Goal: Task Accomplishment & Management: Use online tool/utility

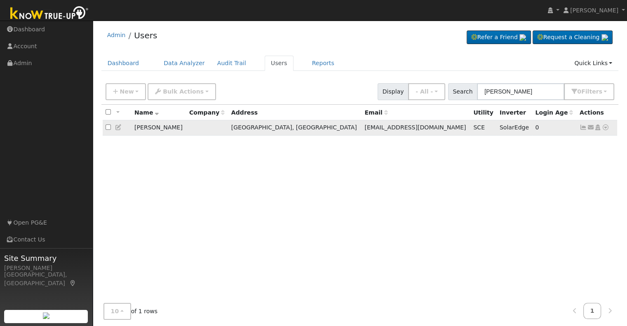
type input "[PERSON_NAME]"
click at [583, 128] on icon at bounding box center [582, 127] width 7 height 6
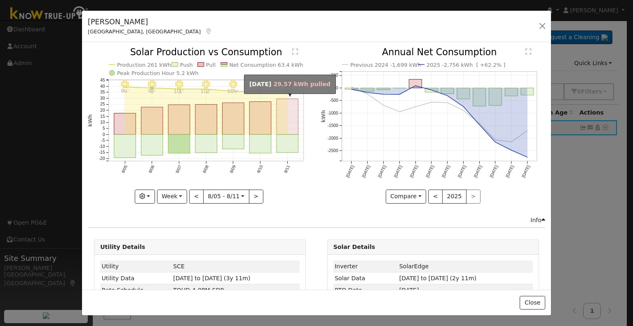
click at [290, 123] on rect "onclick=""" at bounding box center [288, 117] width 22 height 36
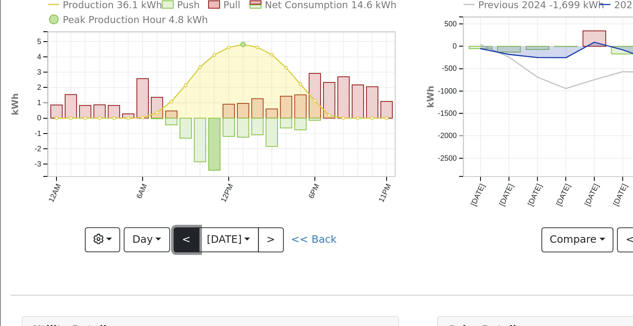
click at [179, 193] on button "<" at bounding box center [186, 197] width 14 height 14
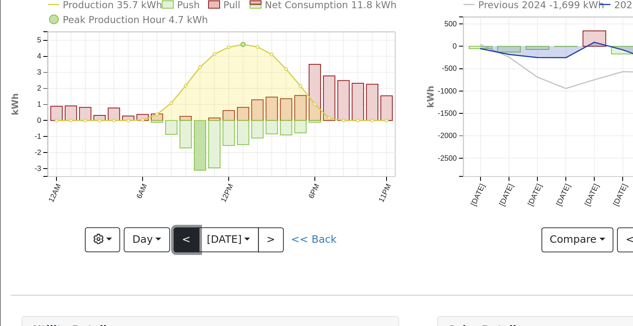
click at [185, 194] on button "<" at bounding box center [186, 197] width 14 height 14
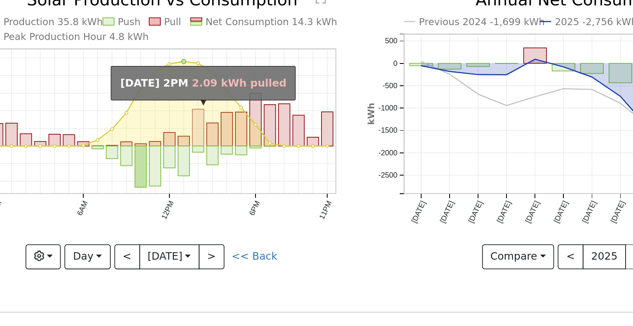
click at [223, 124] on rect "onclick=""" at bounding box center [226, 124] width 7 height 21
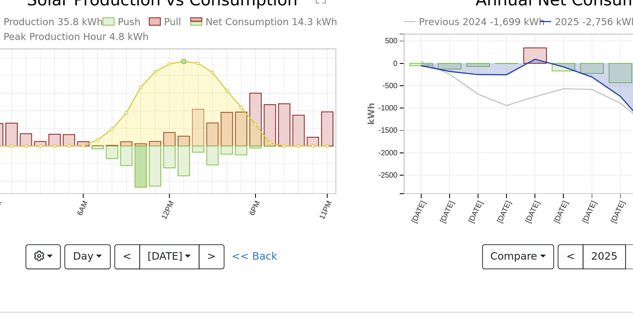
click at [225, 122] on rect "onclick=""" at bounding box center [226, 124] width 7 height 21
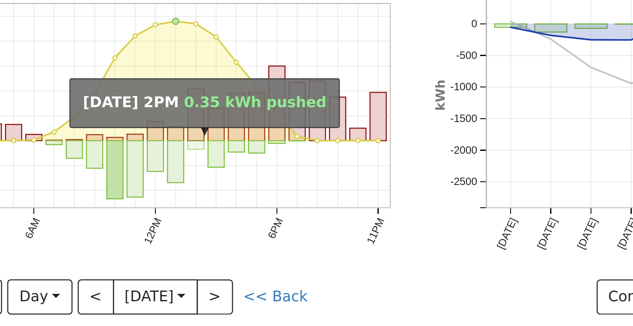
click at [223, 135] on rect "onclick=""" at bounding box center [226, 136] width 7 height 3
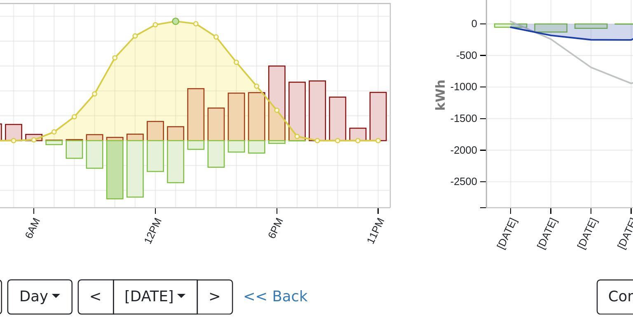
click at [230, 116] on icon "Production 35.8 kWh Push Pull Net Consumption 14.3 kWh Peak Production Hour 4.8…" at bounding box center [200, 125] width 224 height 155
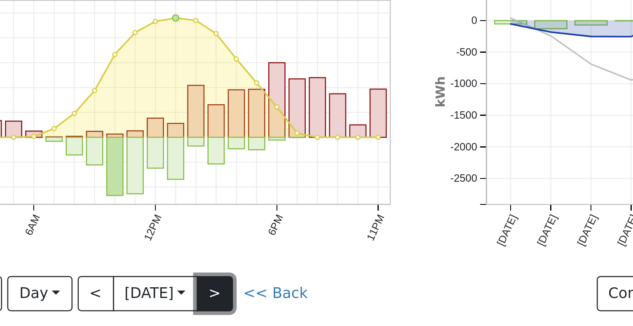
click at [235, 196] on button ">" at bounding box center [234, 197] width 14 height 14
type input "[DATE]"
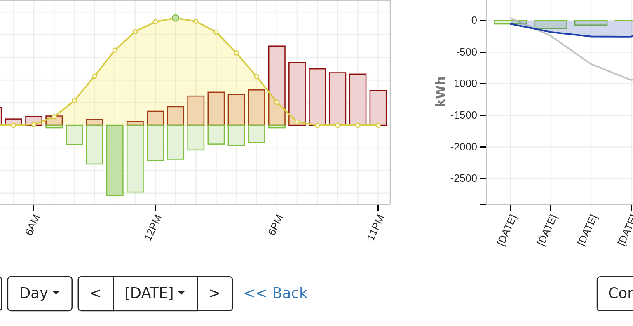
click at [197, 121] on icon "Production 35.7 kWh Push Pull Net Consumption 11.8 kWh Peak Production Hour 4.7…" at bounding box center [200, 125] width 224 height 155
click at [206, 101] on icon "Production 35.7 kWh Push Pull Net Consumption 11.8 kWh Peak Production Hour 4.7…" at bounding box center [200, 125] width 224 height 155
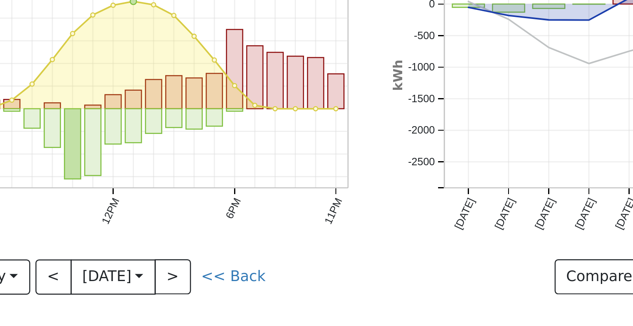
click at [252, 202] on div "Production 35.7 kWh Push Pull Net Consumption 11.8 kWh Peak Production Hour 4.7…" at bounding box center [200, 132] width 233 height 168
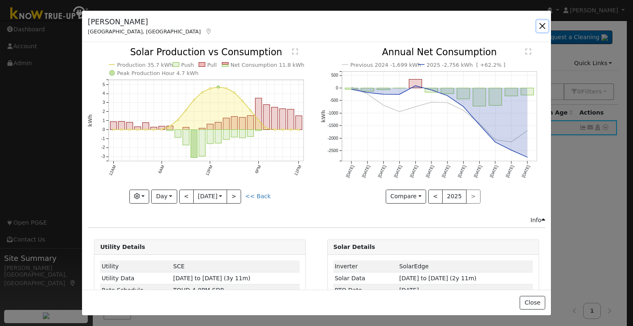
click at [542, 29] on button "button" at bounding box center [543, 26] width 12 height 12
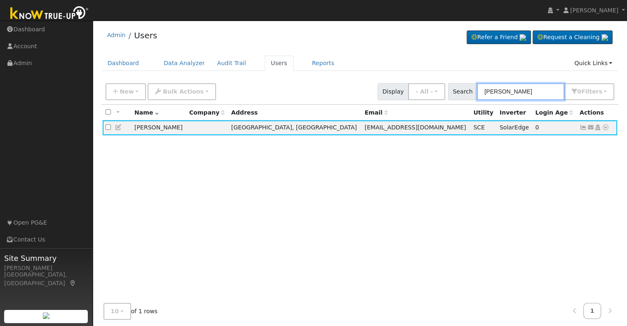
click at [507, 90] on input "randy jordan" at bounding box center [520, 91] width 87 height 17
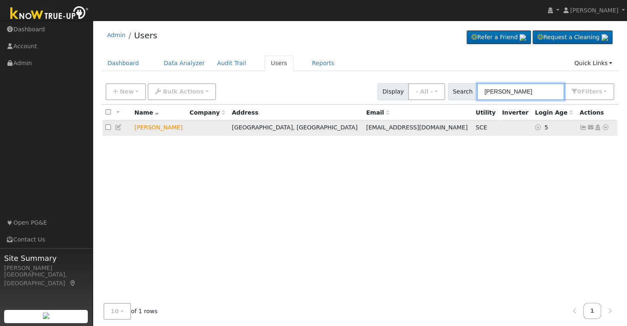
type input "patricia jordan"
click at [605, 130] on icon at bounding box center [605, 127] width 7 height 6
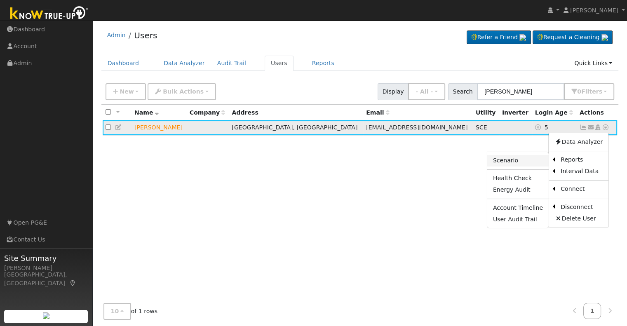
click at [523, 161] on link "Scenario" at bounding box center [517, 161] width 61 height 12
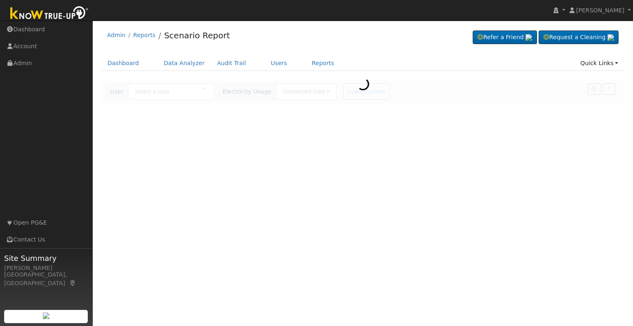
type input "[PERSON_NAME]"
type input "Southern [US_STATE] Edison"
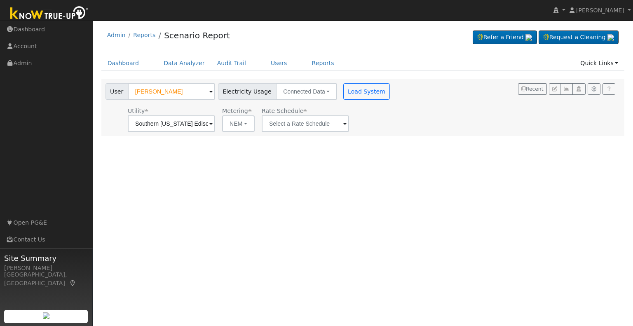
click at [213, 123] on span at bounding box center [210, 124] width 3 height 9
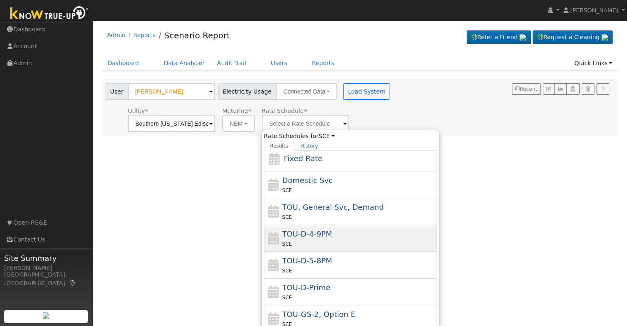
scroll to position [31, 0]
click at [324, 234] on span "TOU-D-4-9PM" at bounding box center [307, 232] width 50 height 9
type input "TOU-D-4-9PM"
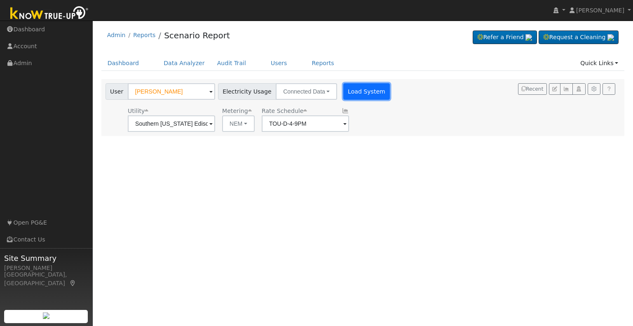
click at [363, 89] on button "Load System" at bounding box center [366, 91] width 47 height 16
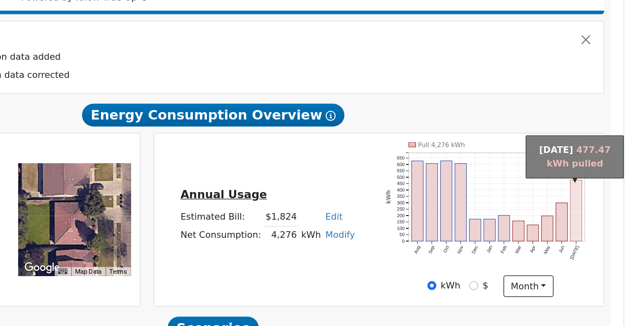
scroll to position [59, 0]
click at [596, 245] on rect "onclick=""" at bounding box center [596, 231] width 7 height 40
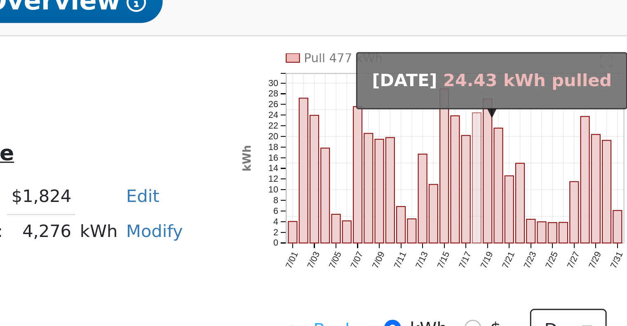
click at [551, 218] on rect "onclick=""" at bounding box center [552, 228] width 3 height 45
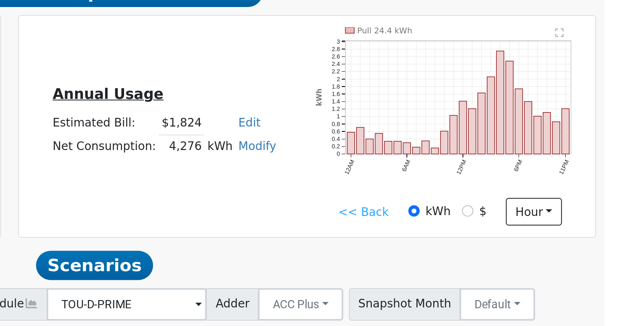
scroll to position [72, 0]
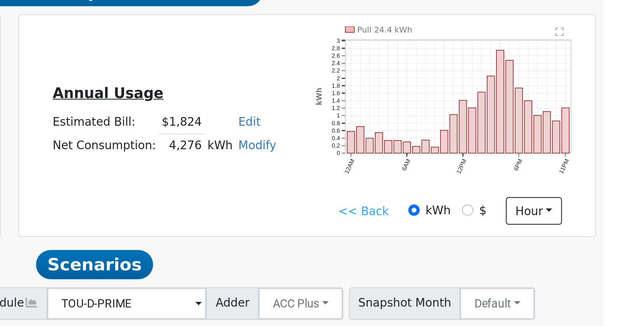
click at [496, 271] on link "<< Back" at bounding box center [496, 267] width 26 height 9
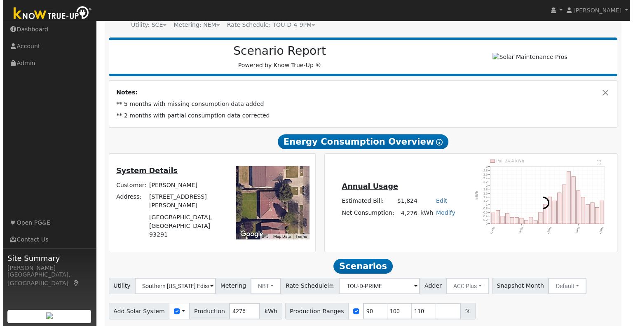
scroll to position [0, 0]
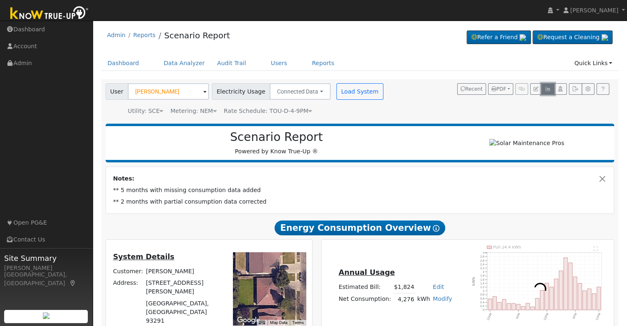
click at [551, 89] on button "button" at bounding box center [547, 89] width 13 height 12
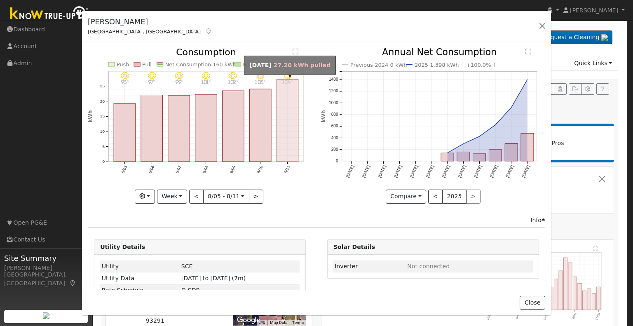
click at [277, 148] on rect "onclick=""" at bounding box center [288, 121] width 22 height 82
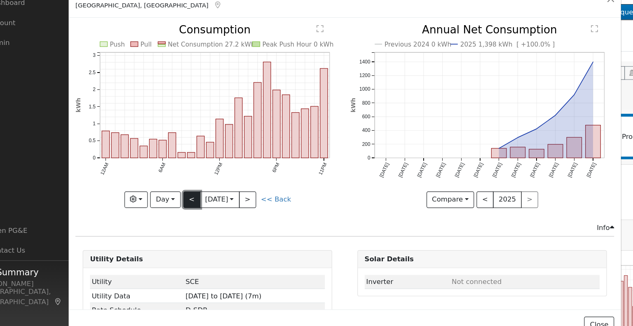
click at [181, 190] on button "<" at bounding box center [186, 197] width 14 height 14
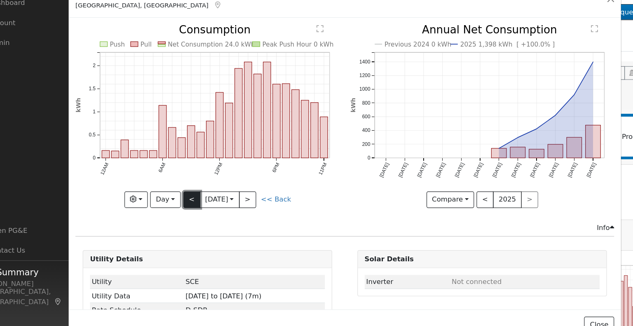
click at [184, 191] on button "<" at bounding box center [186, 197] width 14 height 14
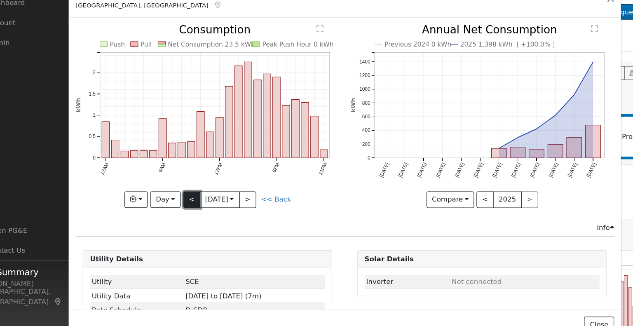
click at [185, 198] on button "<" at bounding box center [186, 197] width 14 height 14
type input "[DATE]"
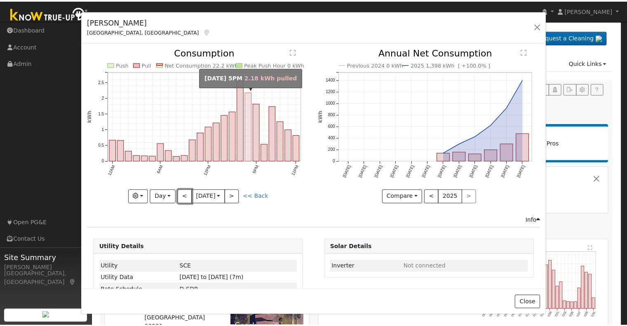
scroll to position [21, 0]
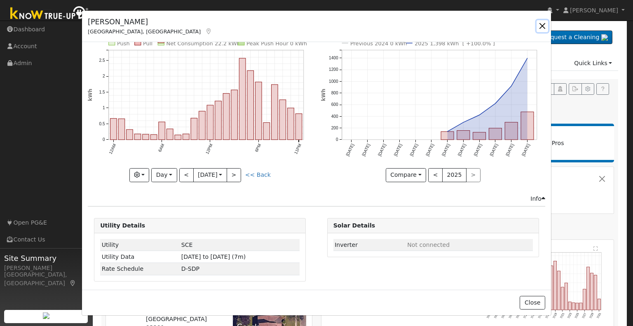
click at [543, 26] on button "button" at bounding box center [543, 26] width 12 height 12
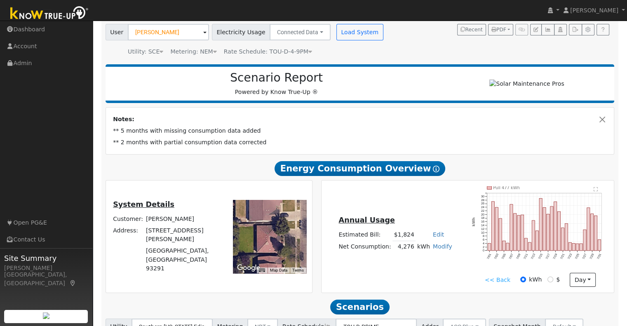
scroll to position [61, 0]
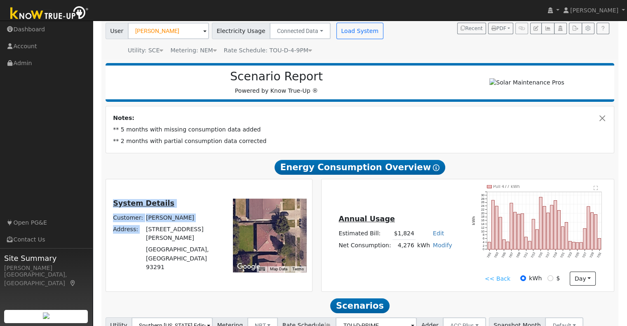
drag, startPoint x: 150, startPoint y: 245, endPoint x: 215, endPoint y: 247, distance: 65.5
click at [215, 247] on div "System Details Customer: [PERSON_NAME] Address: [STREET_ADDRESS][PERSON_NAME]" at bounding box center [166, 234] width 119 height 75
copy table "System Details Customer: [PERSON_NAME] Address:"
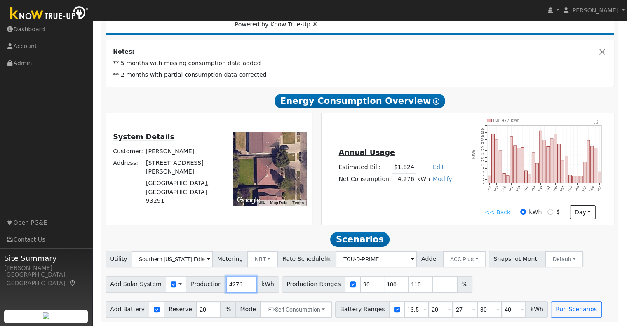
click at [226, 286] on input "4276" at bounding box center [241, 284] width 31 height 16
type input "7200"
click at [350, 284] on input "checkbox" at bounding box center [353, 284] width 6 height 6
checkbox input "false"
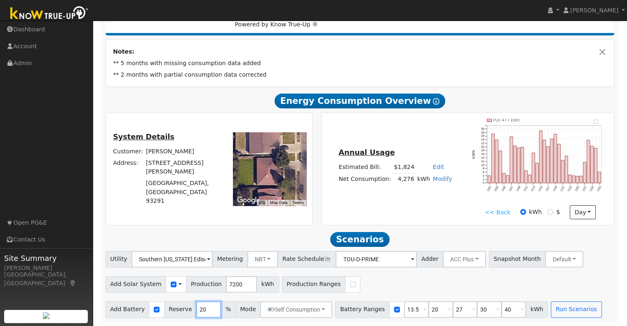
click at [196, 307] on input "20" at bounding box center [208, 309] width 25 height 16
type input "10"
click at [501, 306] on input "40" at bounding box center [513, 309] width 25 height 16
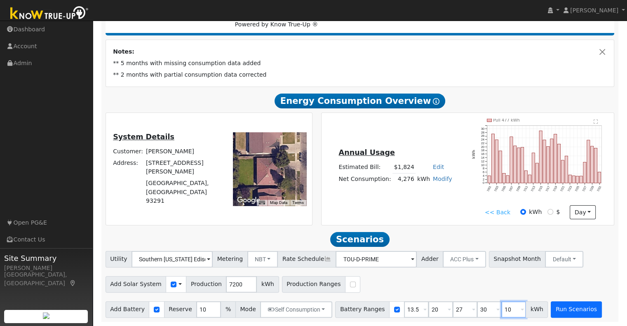
type input "10"
type input "13.5"
type input "20"
type input "27"
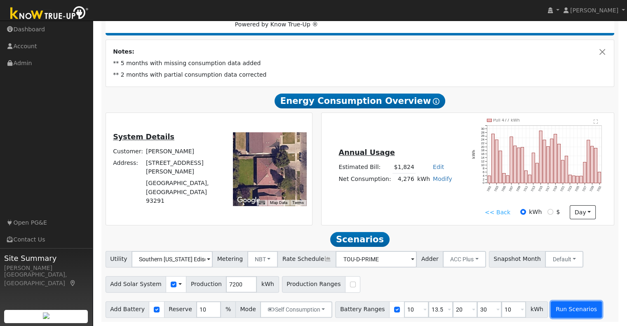
type input "30"
click at [558, 307] on button "Run Scenarios" at bounding box center [576, 309] width 51 height 16
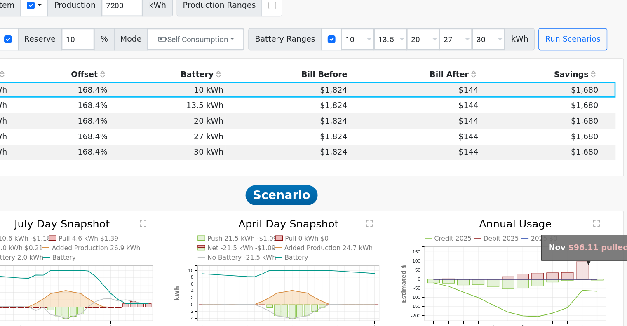
scroll to position [336, 0]
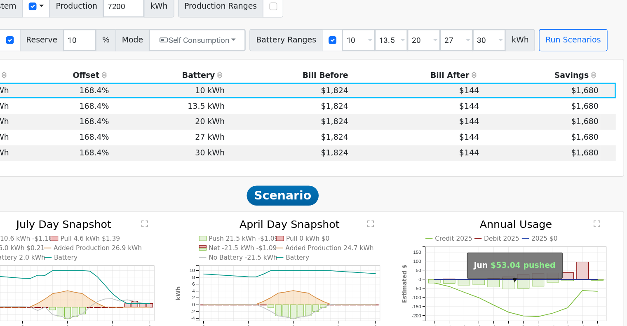
click at [526, 285] on rect "onclick=""" at bounding box center [527, 281] width 9 height 7
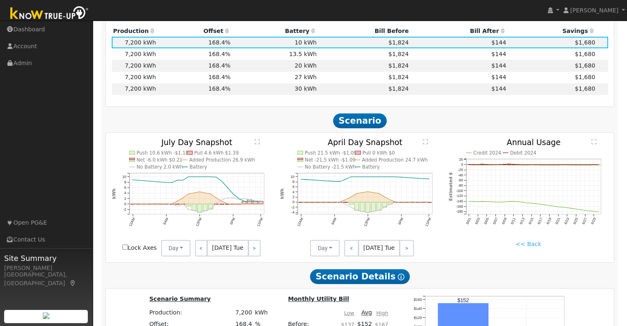
scroll to position [429, 0]
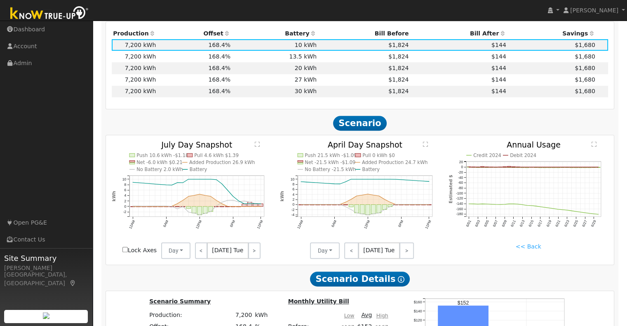
click at [528, 246] on link "<< Back" at bounding box center [528, 246] width 26 height 9
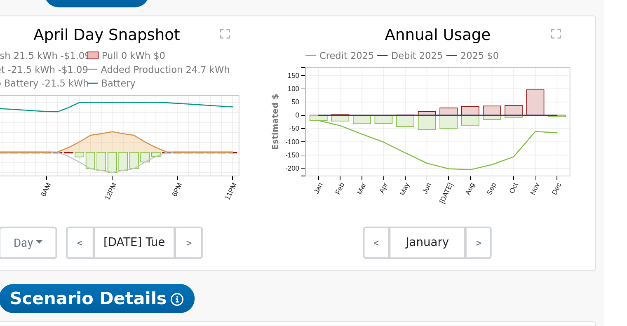
scroll to position [425, 0]
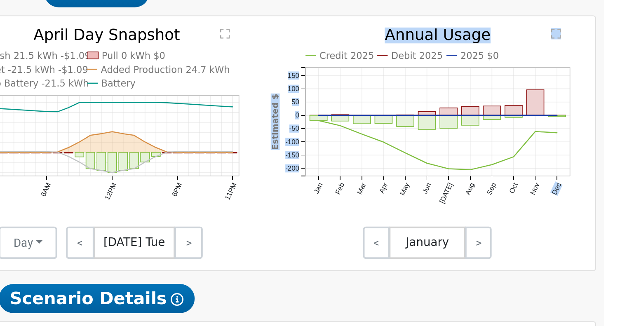
drag, startPoint x: 585, startPoint y: 199, endPoint x: 538, endPoint y: 197, distance: 47.0
click at [538, 197] on icon "Credit 2025 Debit 2025 2025 $0 Jan Feb Mar Apr May Jun [DATE] Aug Sep Oct Nov D…" at bounding box center [528, 198] width 160 height 107
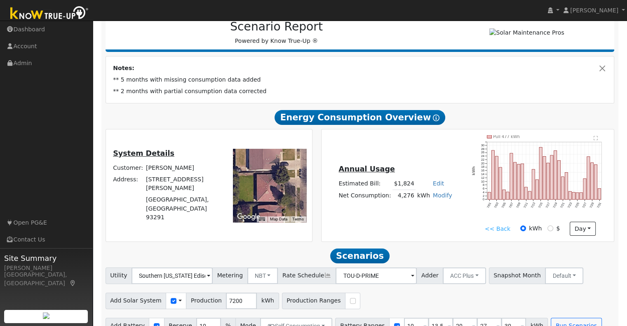
scroll to position [0, 0]
